Goal: Information Seeking & Learning: Learn about a topic

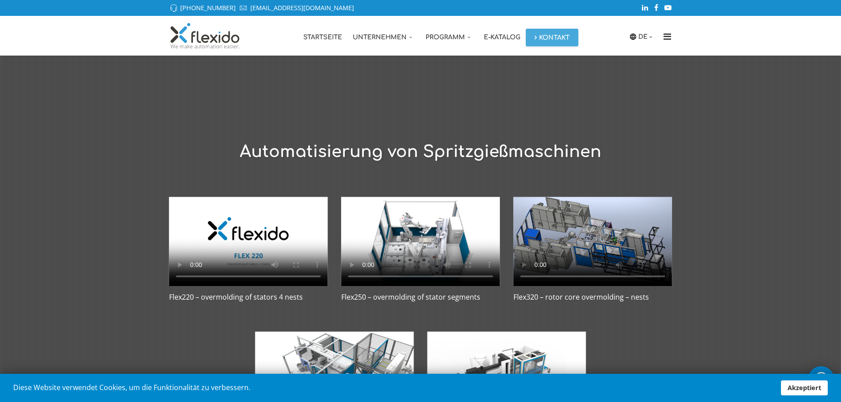
click at [585, 248] on video at bounding box center [592, 241] width 159 height 90
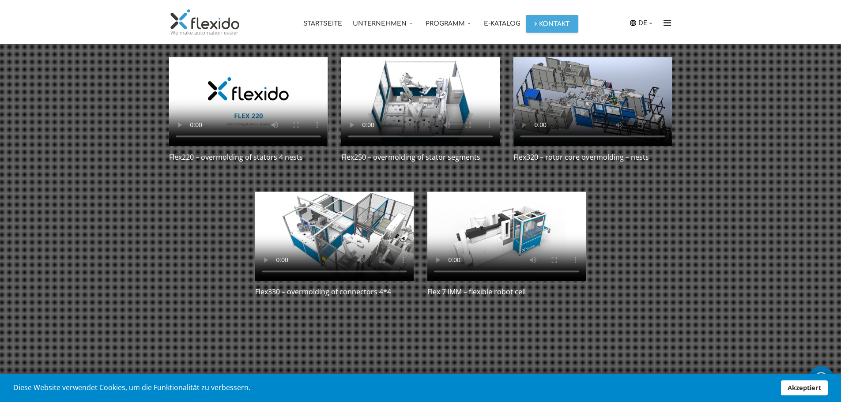
scroll to position [145, 0]
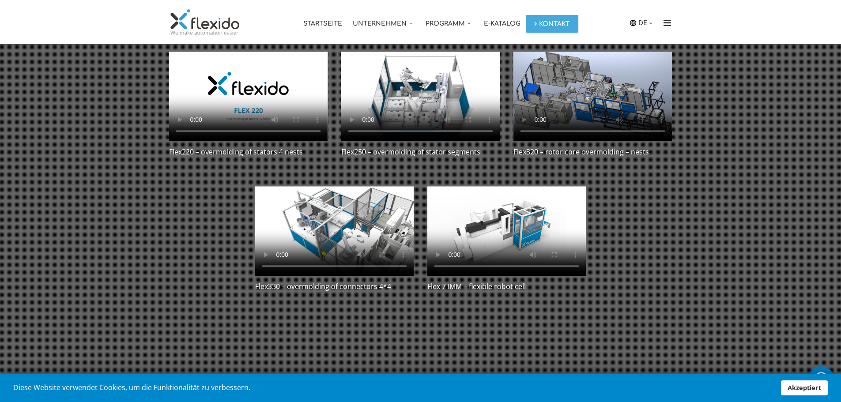
click at [603, 93] on video at bounding box center [592, 96] width 159 height 90
click at [383, 102] on video at bounding box center [420, 96] width 159 height 90
click at [731, 320] on div at bounding box center [420, 150] width 854 height 481
click at [419, 87] on video at bounding box center [420, 96] width 159 height 90
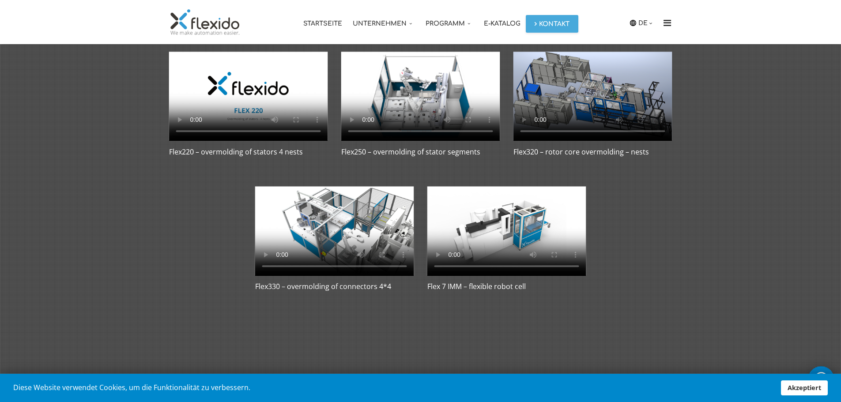
click at [419, 87] on video at bounding box center [420, 96] width 159 height 90
click at [327, 23] on link "Startseite" at bounding box center [322, 22] width 49 height 44
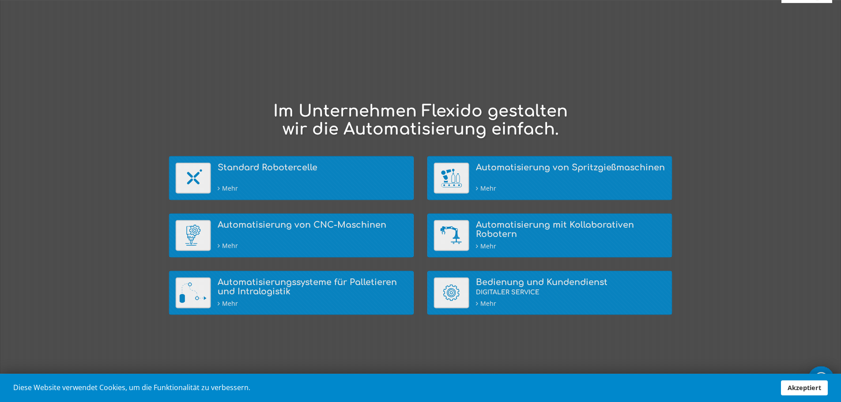
scroll to position [88, 0]
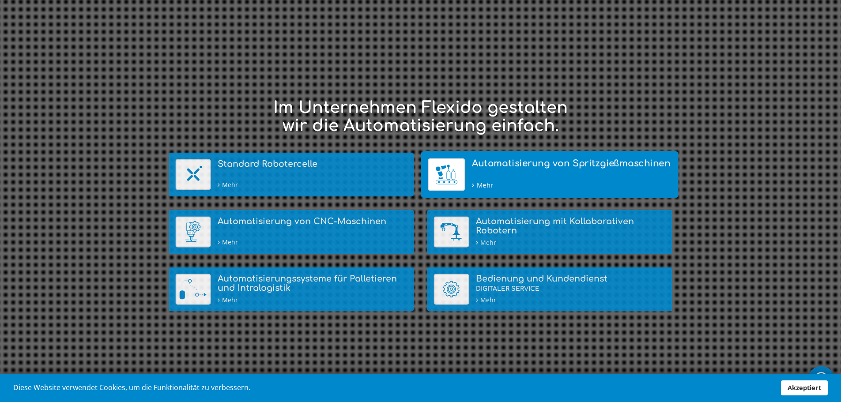
click at [511, 163] on h4 "Automatisierung von Spritzgießmaschinen" at bounding box center [572, 163] width 200 height 10
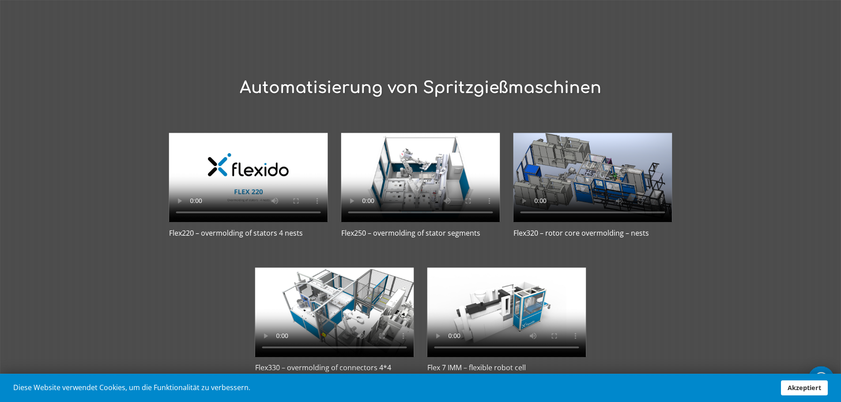
scroll to position [61, 0]
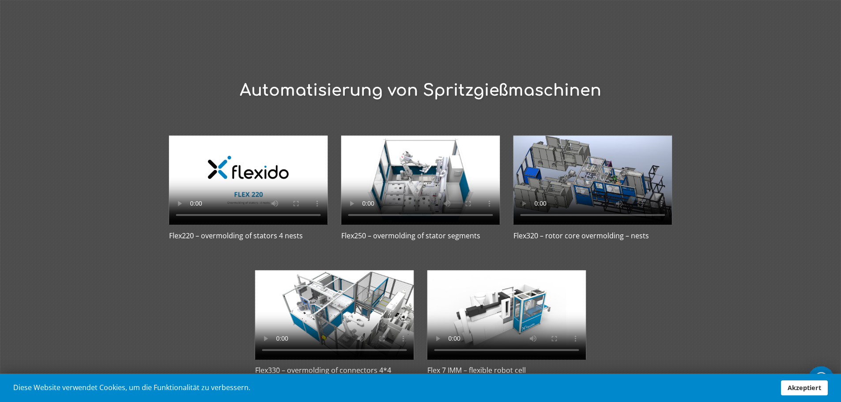
click at [409, 170] on video at bounding box center [420, 180] width 159 height 90
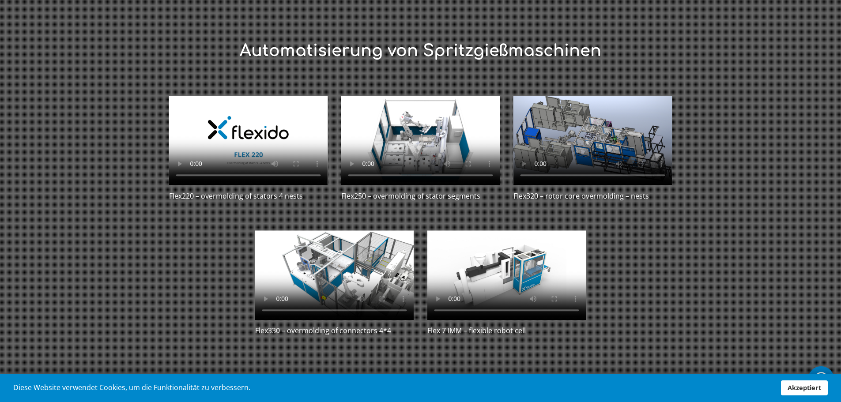
scroll to position [0, 0]
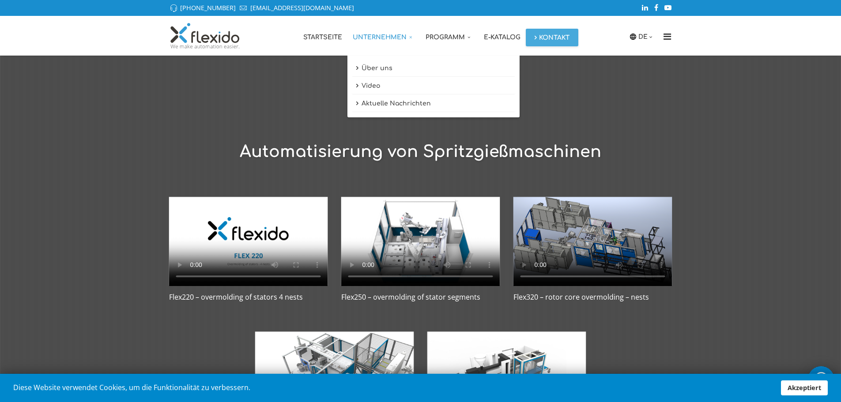
click at [394, 34] on link "Unternehmen" at bounding box center [383, 36] width 73 height 40
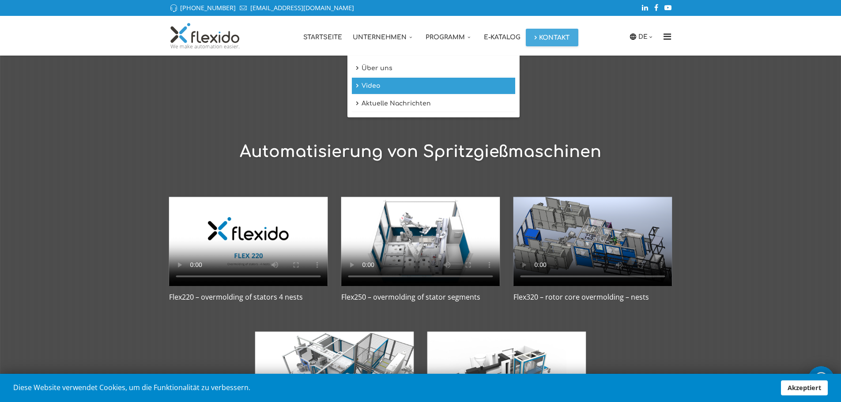
click at [376, 83] on link "Video" at bounding box center [433, 86] width 163 height 17
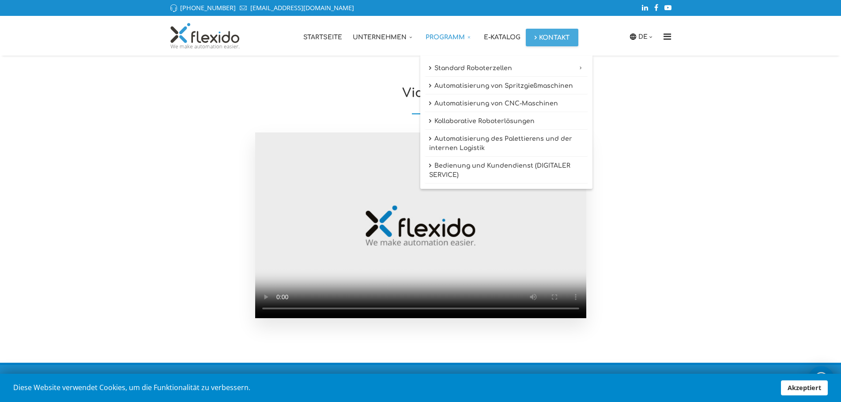
click at [437, 37] on link "Programm" at bounding box center [449, 36] width 58 height 40
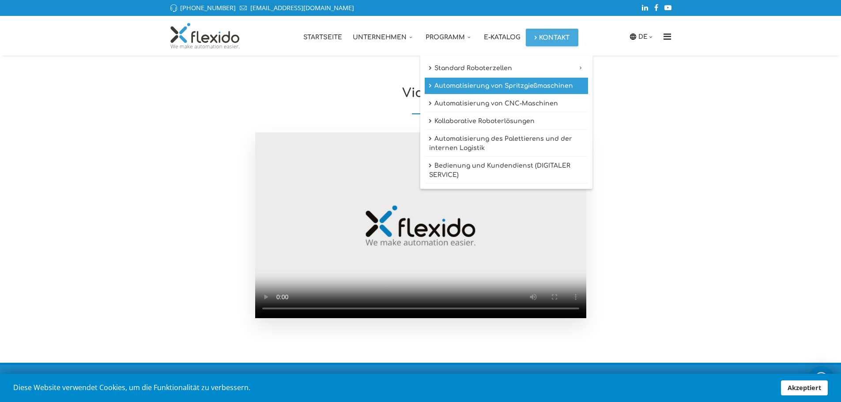
click at [456, 87] on link "Automatisierung von Spritzgießmaschinen" at bounding box center [506, 86] width 163 height 17
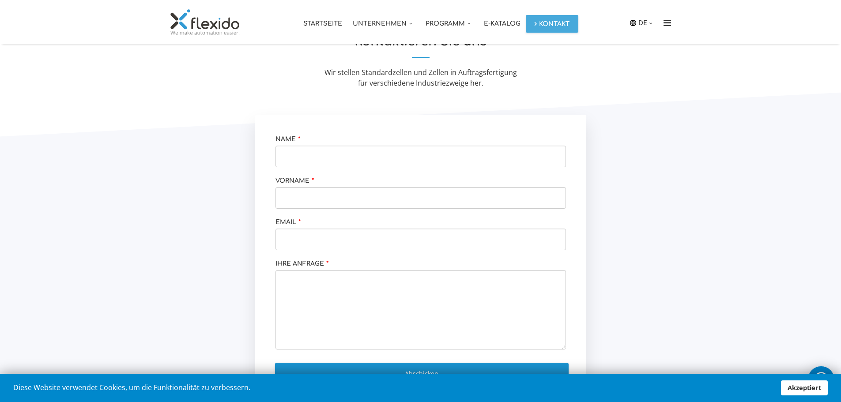
scroll to position [827, 0]
